Goal: Obtain resource: Download file/media

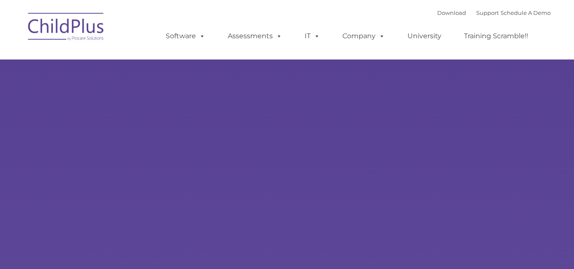
type input ""
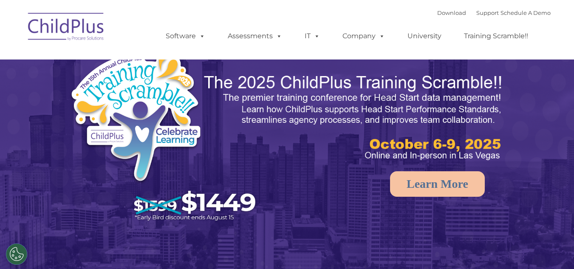
select select "MEDIUM"
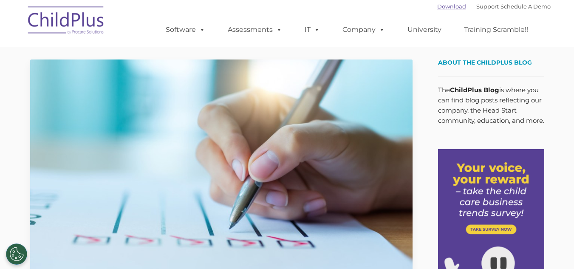
click at [449, 7] on link "Download" at bounding box center [452, 6] width 29 height 7
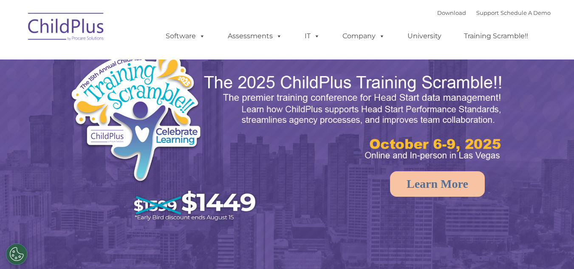
select select "MEDIUM"
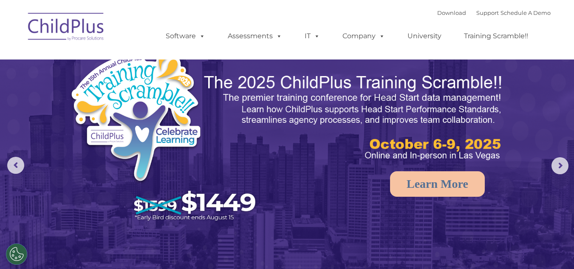
click at [563, 159] on rs-arrow at bounding box center [560, 165] width 17 height 17
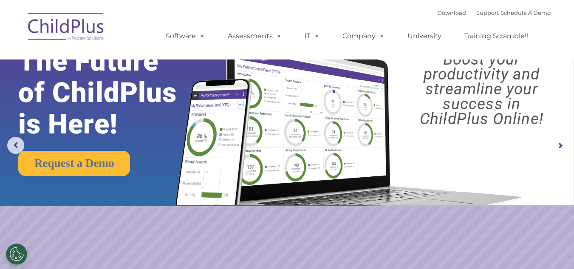
scroll to position [20, 0]
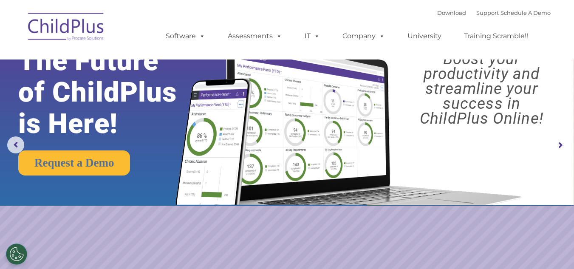
click at [557, 150] on rs-arrow at bounding box center [560, 145] width 17 height 17
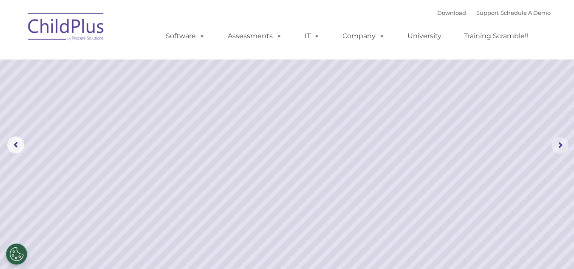
click at [563, 139] on rs-arrow at bounding box center [560, 145] width 17 height 17
click at [564, 137] on rs-arrow at bounding box center [560, 145] width 17 height 17
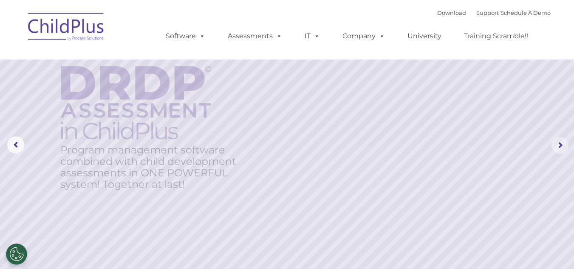
click at [563, 138] on rs-arrow at bounding box center [560, 145] width 17 height 17
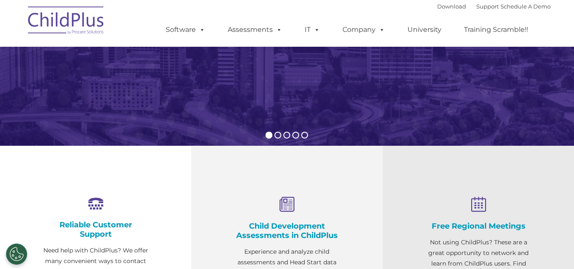
scroll to position [0, 0]
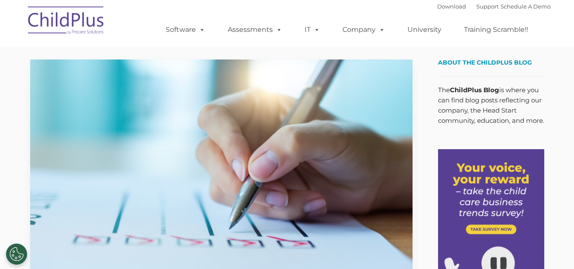
click at [89, 39] on img at bounding box center [66, 21] width 85 height 43
click at [78, 17] on img at bounding box center [66, 21] width 85 height 43
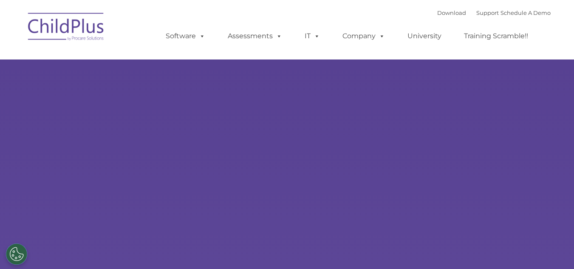
type input ""
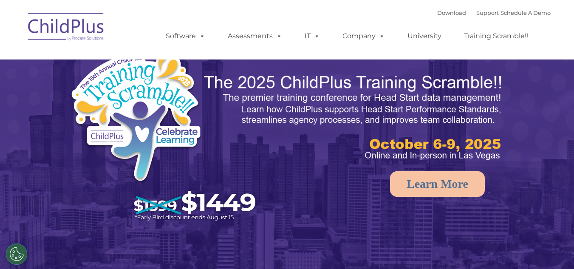
select select "MEDIUM"
